Goal: Task Accomplishment & Management: Manage account settings

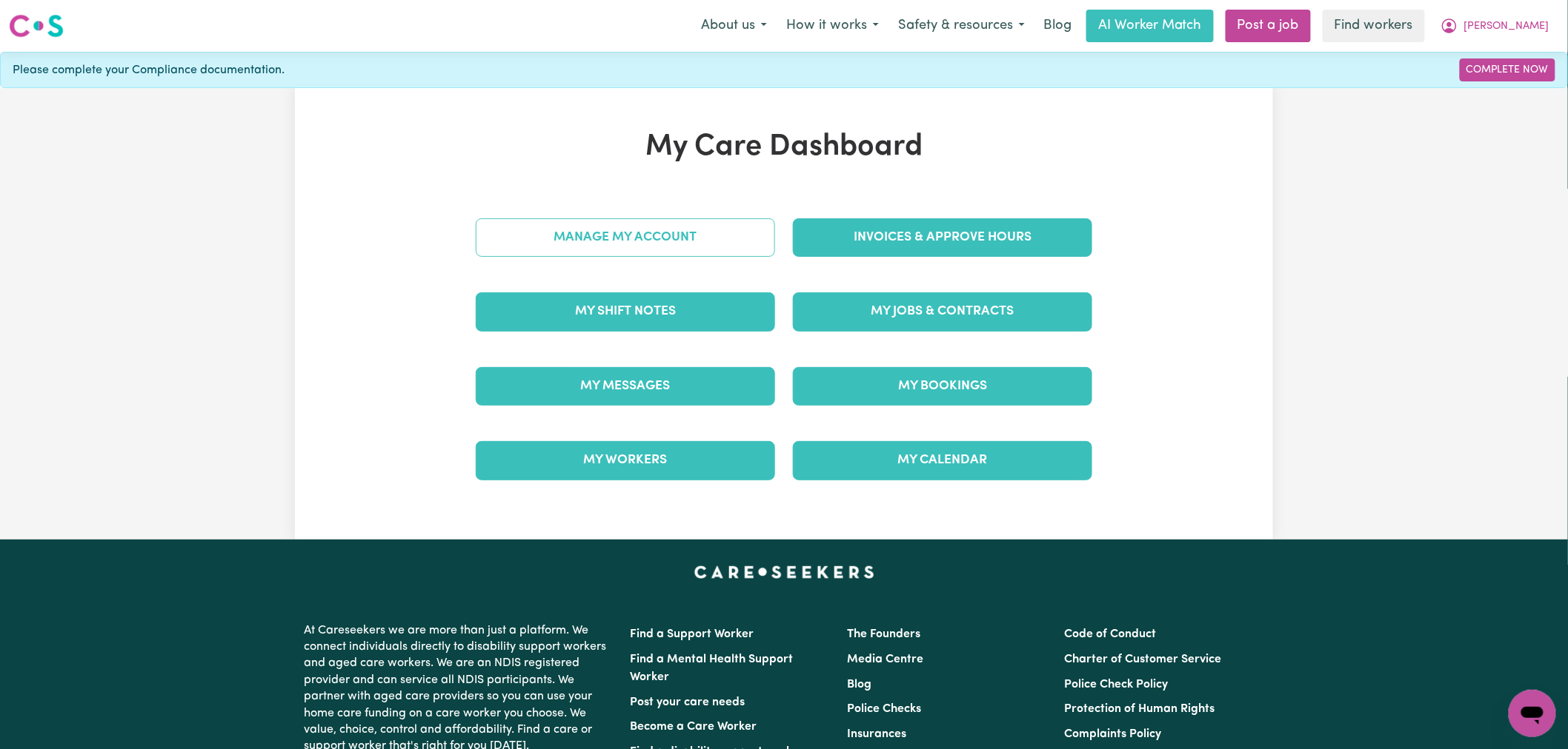
click at [706, 235] on link "Manage My Account" at bounding box center [625, 237] width 300 height 38
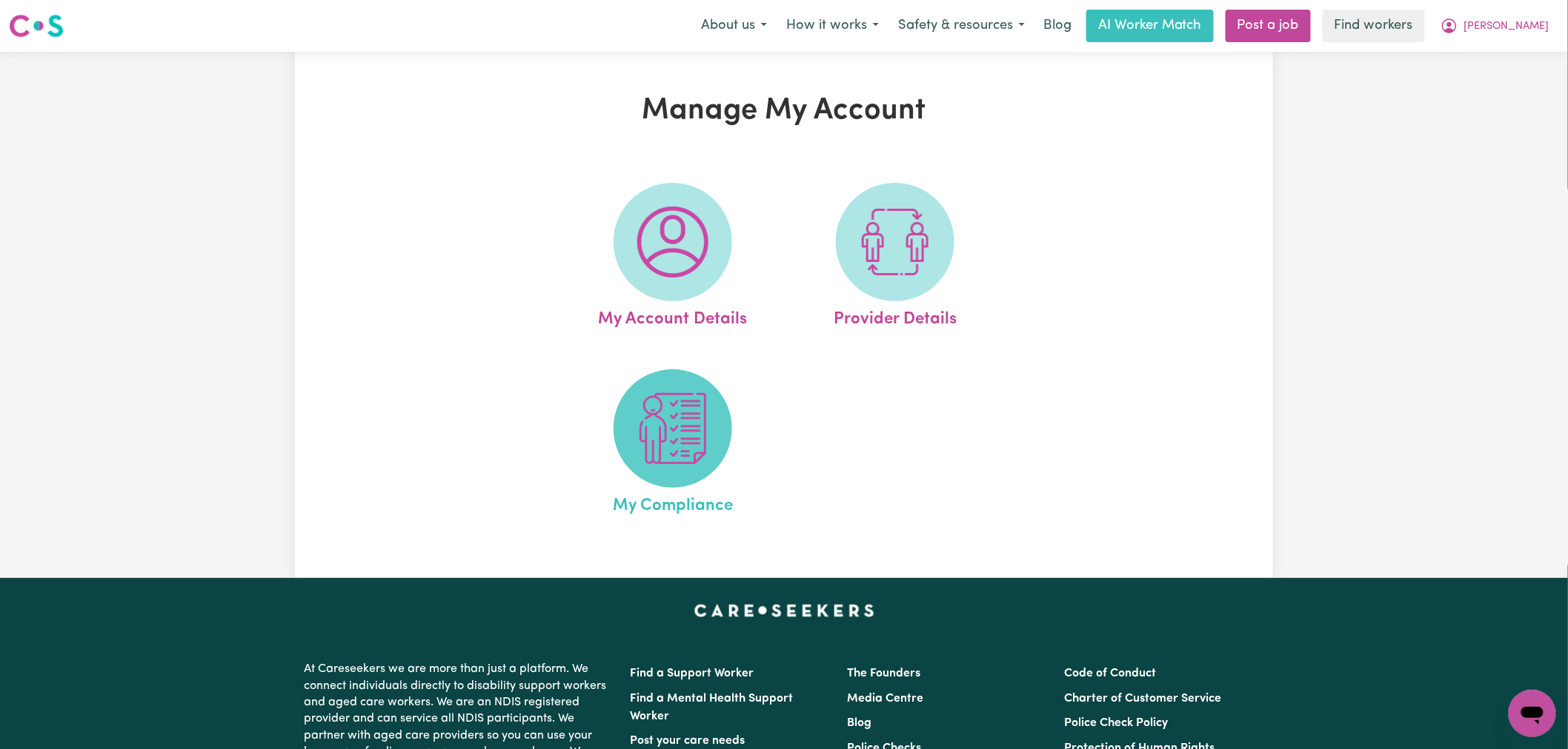
click at [687, 422] on img at bounding box center [673, 428] width 71 height 71
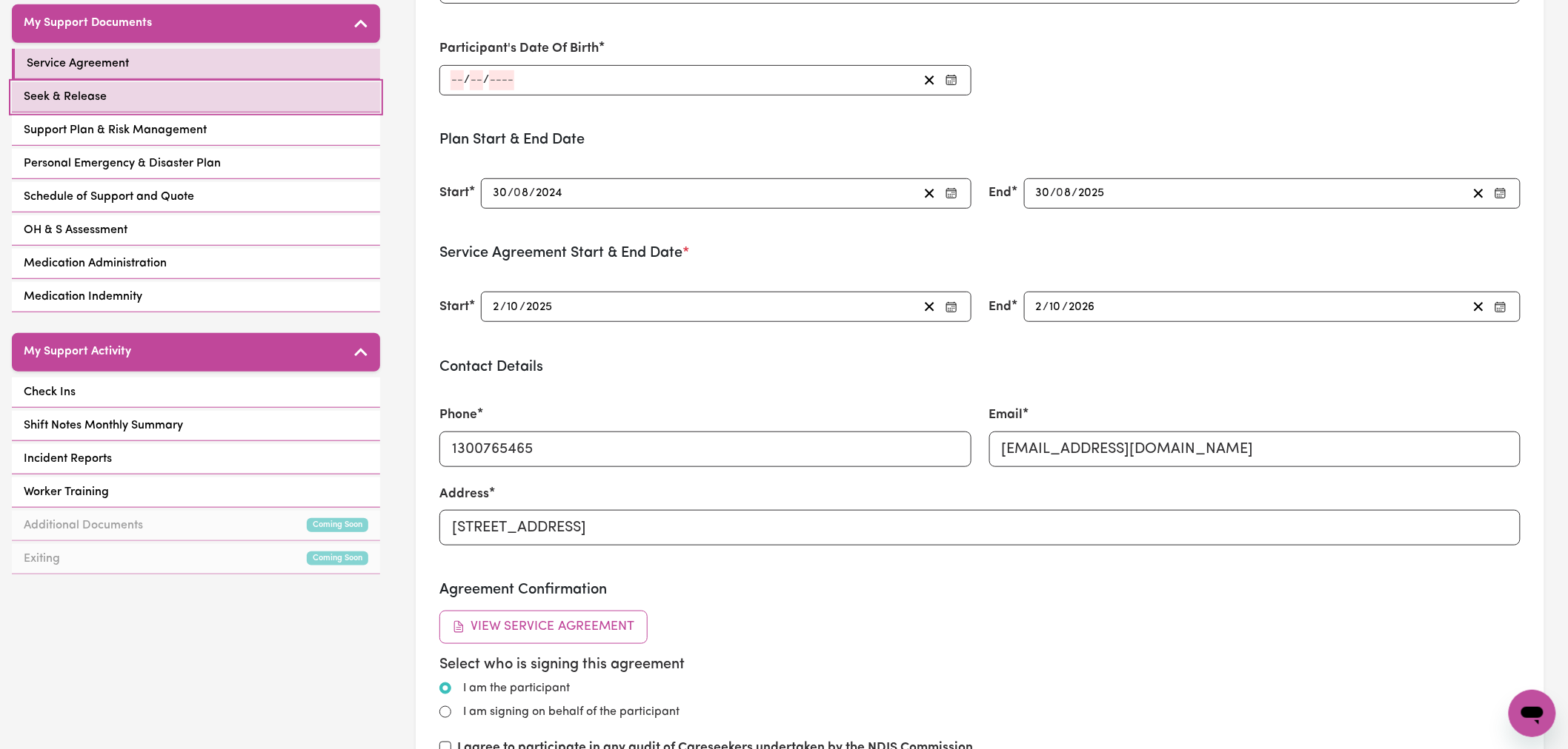
click at [248, 82] on link "Seek & Release" at bounding box center [196, 97] width 368 height 30
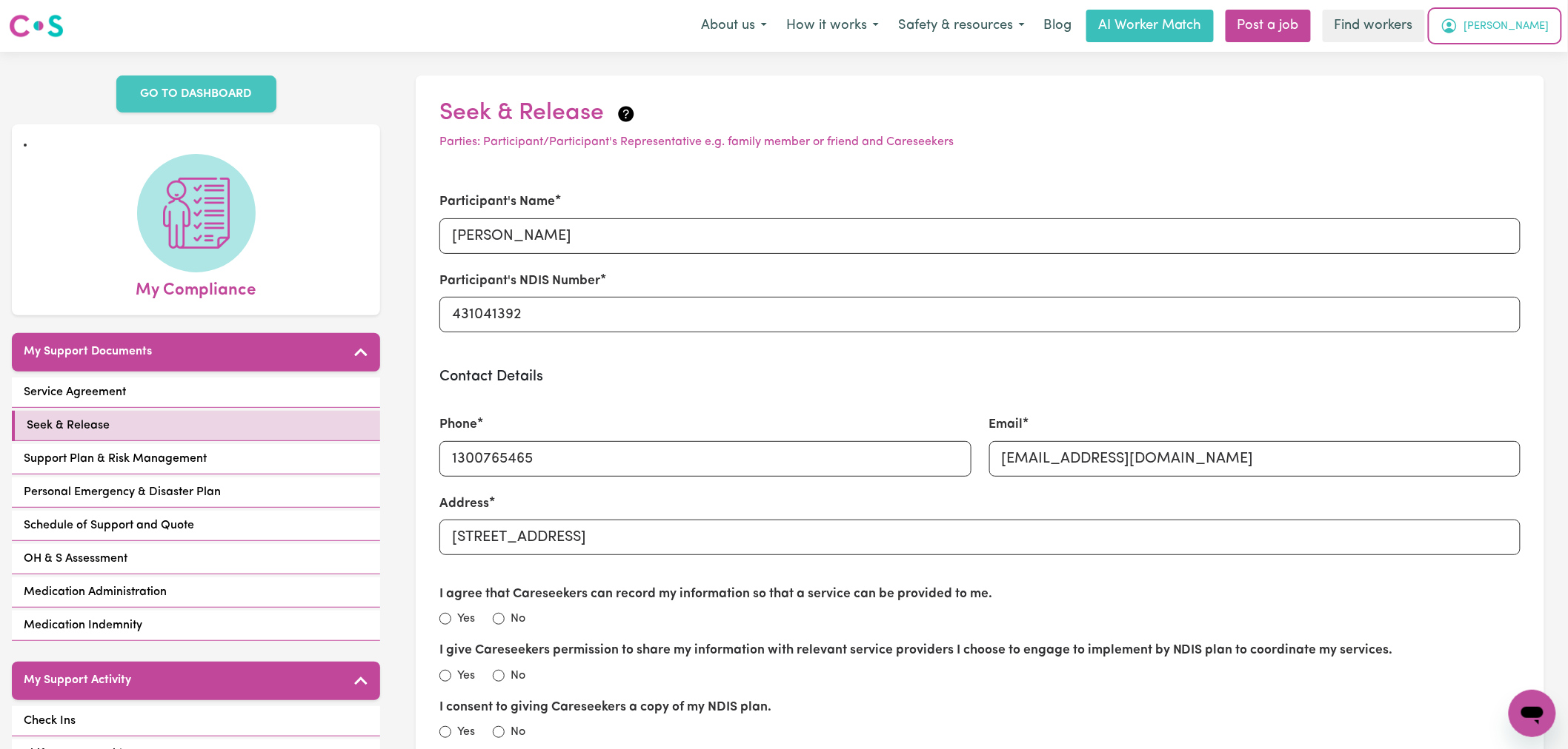
click at [1522, 25] on button "[PERSON_NAME]" at bounding box center [1495, 26] width 128 height 31
click at [1494, 93] on link "Logout" at bounding box center [1500, 85] width 117 height 28
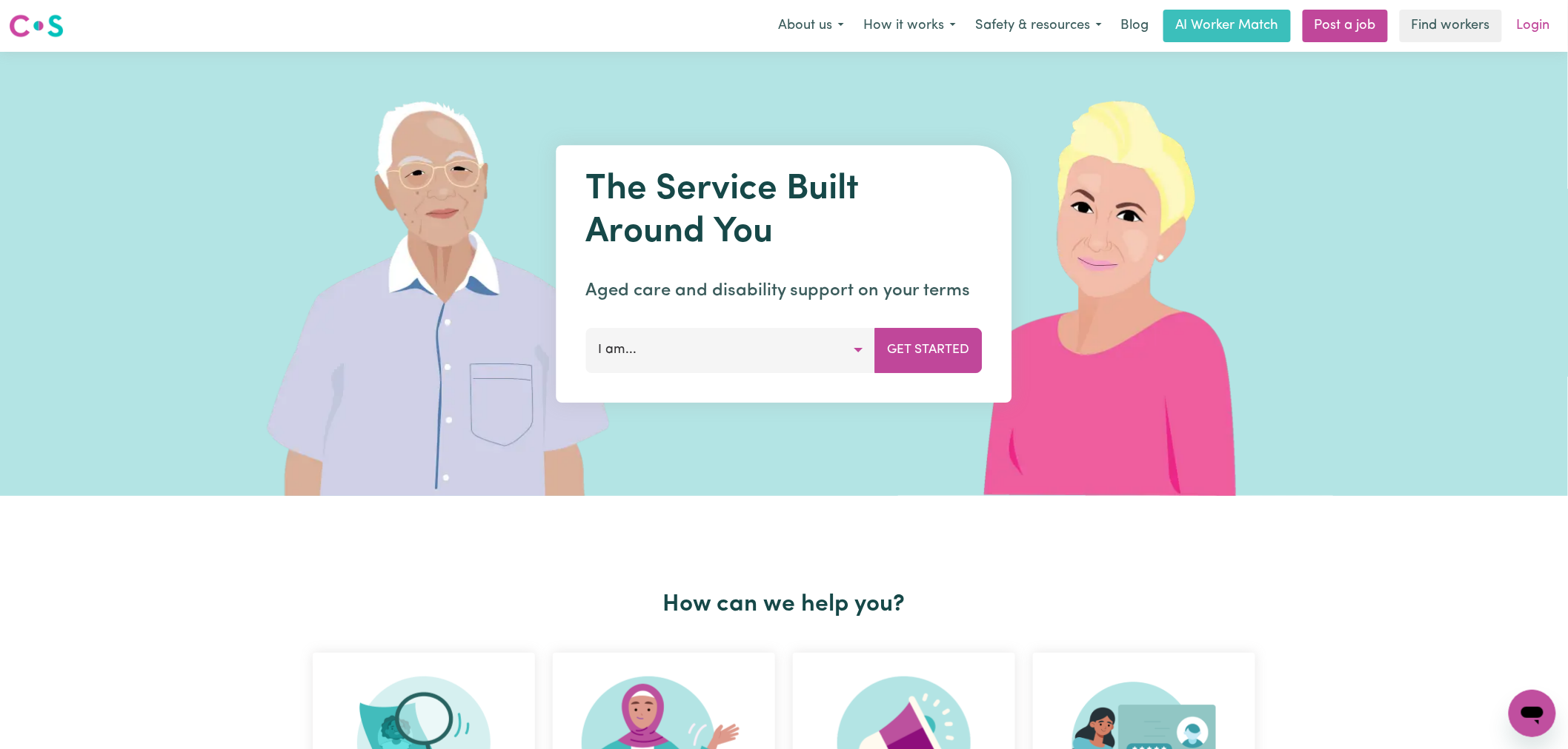
click at [1531, 28] on link "Login" at bounding box center [1533, 26] width 51 height 32
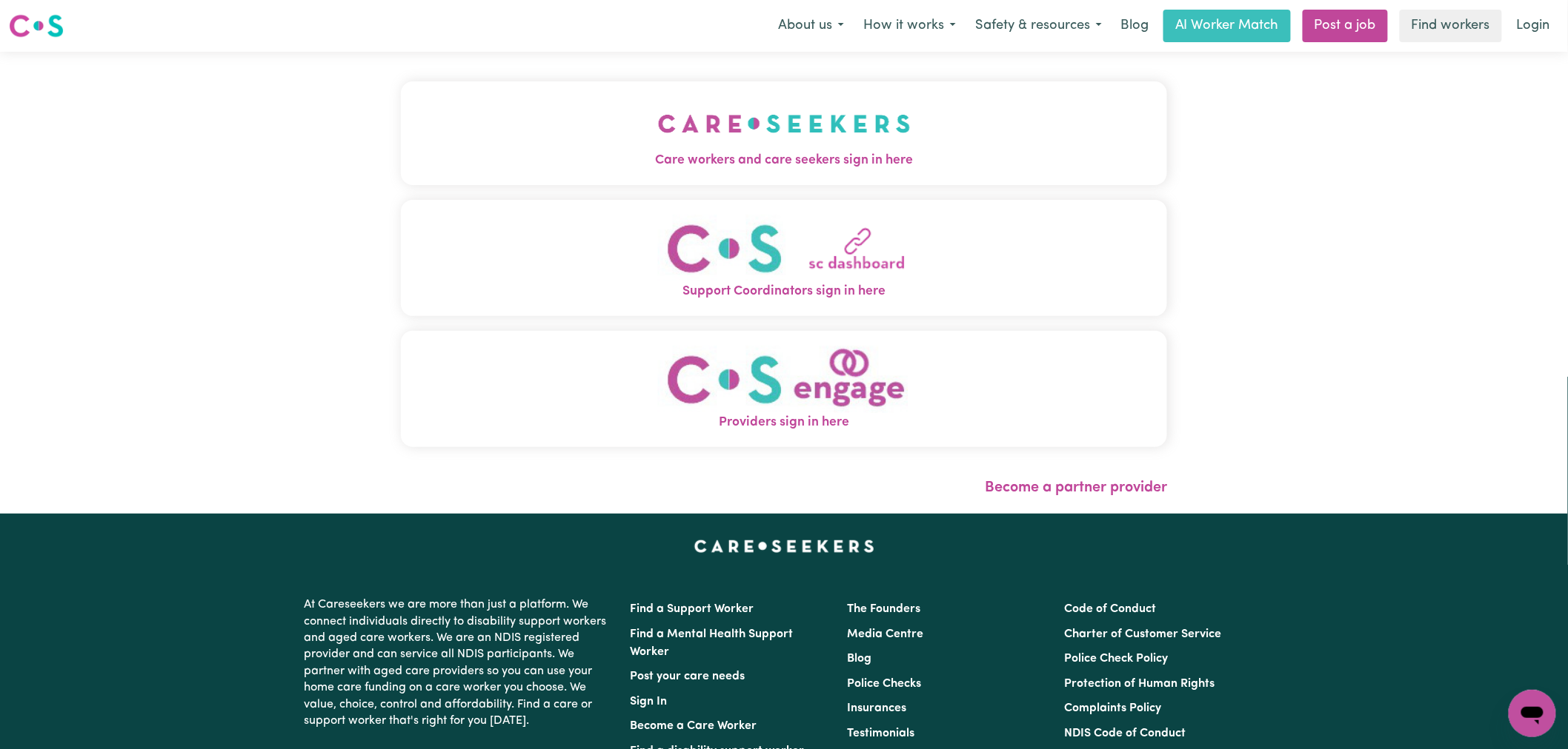
click at [658, 143] on img "Care workers and care seekers sign in here" at bounding box center [784, 124] width 253 height 55
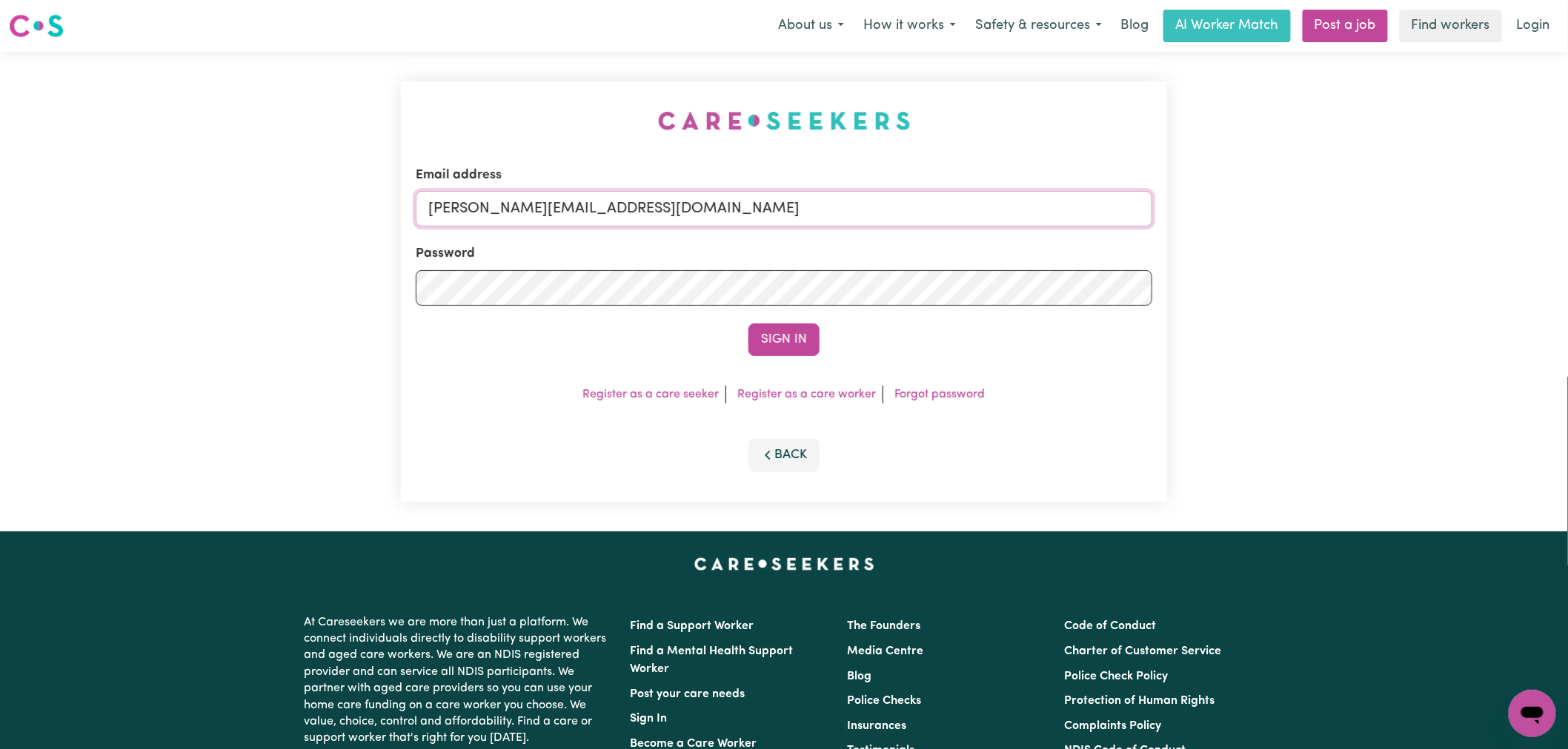
click at [721, 215] on input "[PERSON_NAME][EMAIL_ADDRESS][DOMAIN_NAME]" at bounding box center [784, 209] width 736 height 36
drag, startPoint x: 804, startPoint y: 212, endPoint x: 500, endPoint y: 212, distance: 304.0
click at [500, 212] on input "[EMAIL_ADDRESS][DOMAIN_NAME]" at bounding box center [784, 209] width 736 height 36
type input "[EMAIL_ADDRESS][DOMAIN_NAME]"
click at [795, 331] on button "Sign In" at bounding box center [784, 340] width 71 height 32
